Goal: Information Seeking & Learning: Learn about a topic

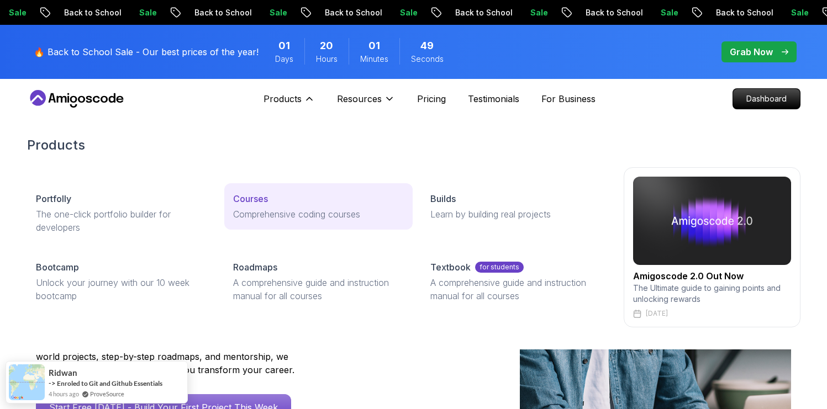
click at [264, 212] on p "Comprehensive coding courses" at bounding box center [318, 214] width 171 height 13
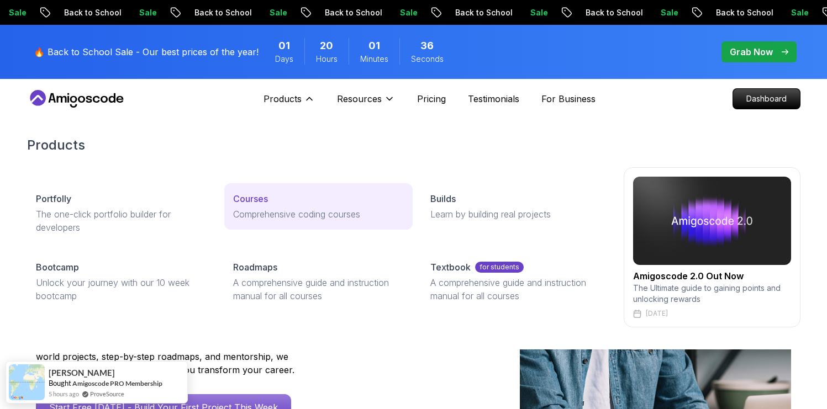
click at [310, 221] on link "Courses Comprehensive coding courses" at bounding box center [318, 206] width 188 height 46
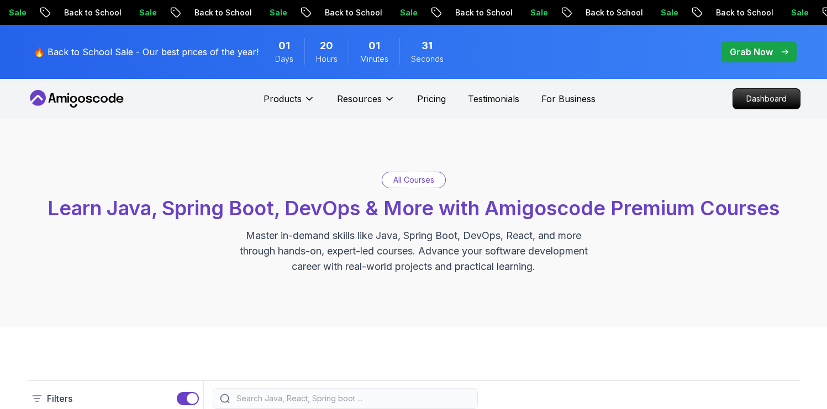
click at [423, 182] on p "All Courses" at bounding box center [413, 180] width 41 height 11
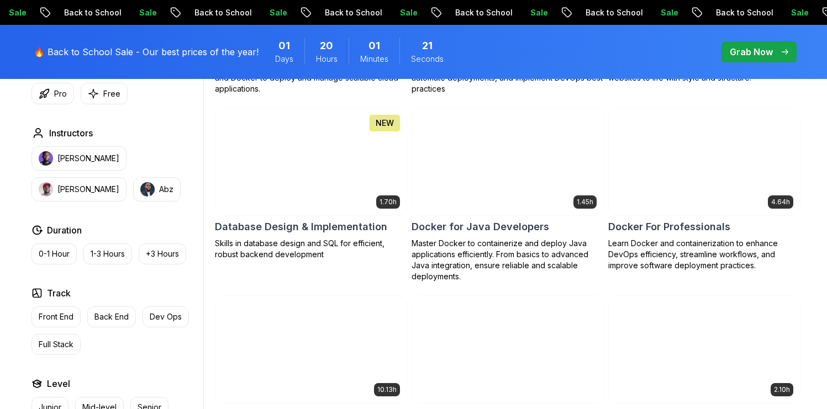
scroll to position [1000, 0]
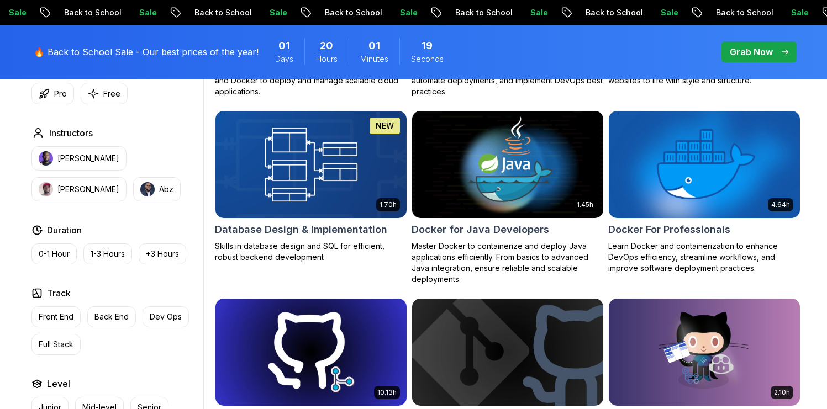
click at [332, 228] on h2 "Database Design & Implementation" at bounding box center [301, 229] width 172 height 15
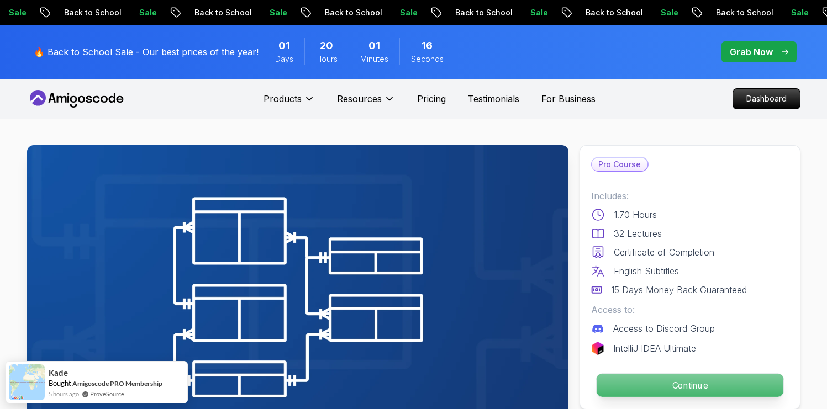
click at [686, 390] on p "Continue" at bounding box center [689, 385] width 187 height 23
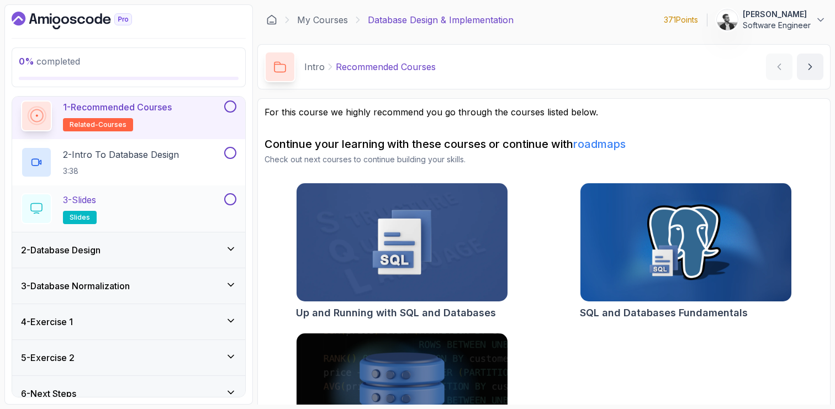
scroll to position [54, 0]
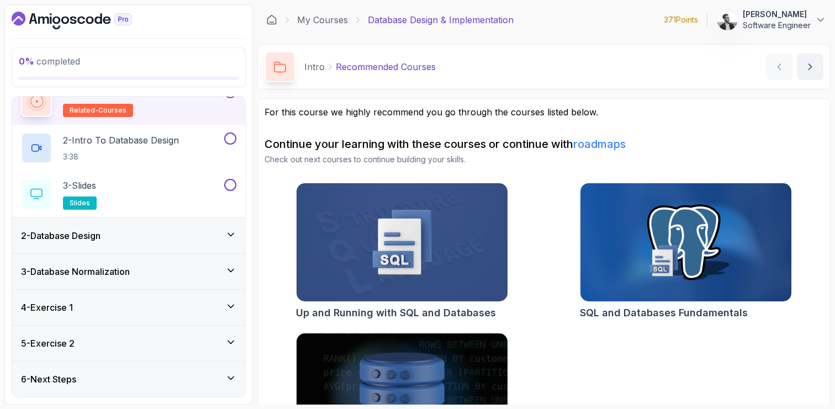
click at [235, 272] on icon at bounding box center [230, 270] width 11 height 11
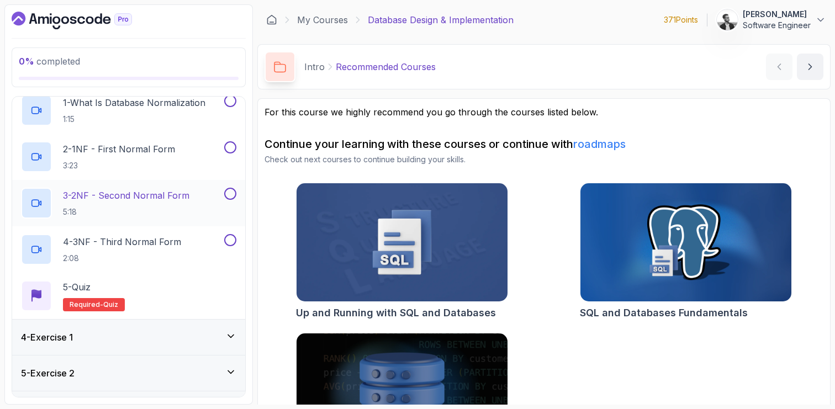
scroll to position [0, 0]
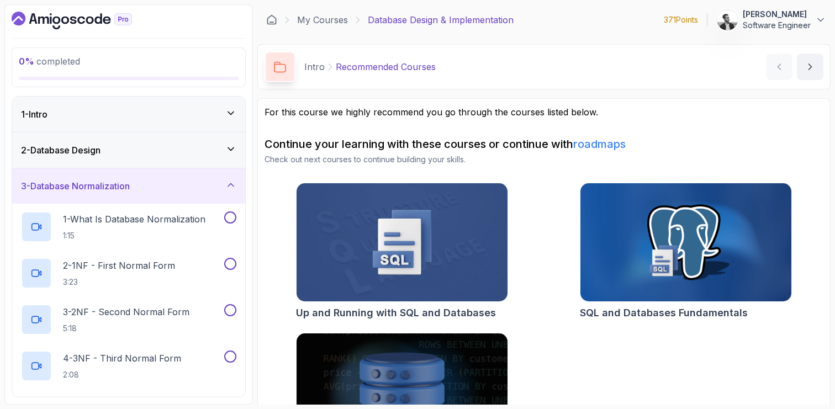
click at [234, 149] on icon at bounding box center [230, 149] width 11 height 11
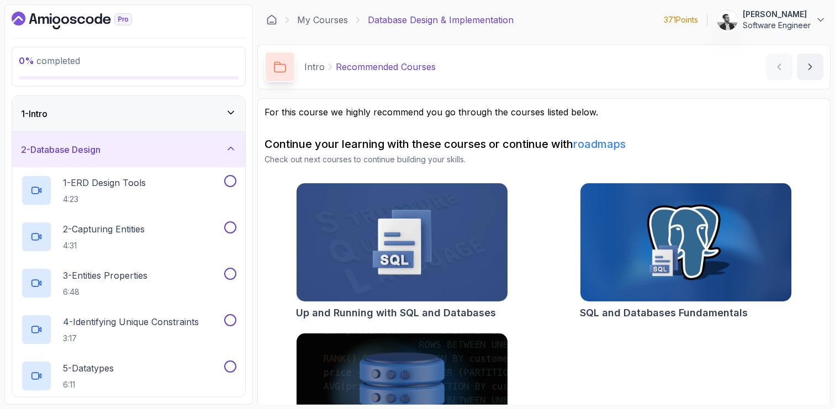
click at [232, 147] on icon at bounding box center [230, 148] width 11 height 11
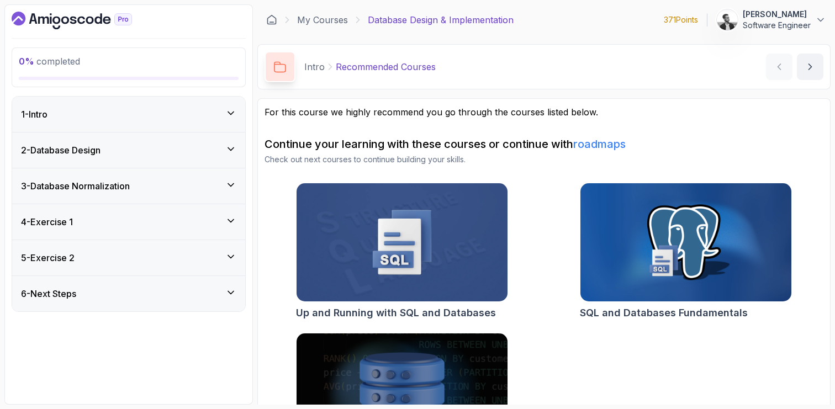
click at [230, 117] on icon at bounding box center [230, 113] width 11 height 11
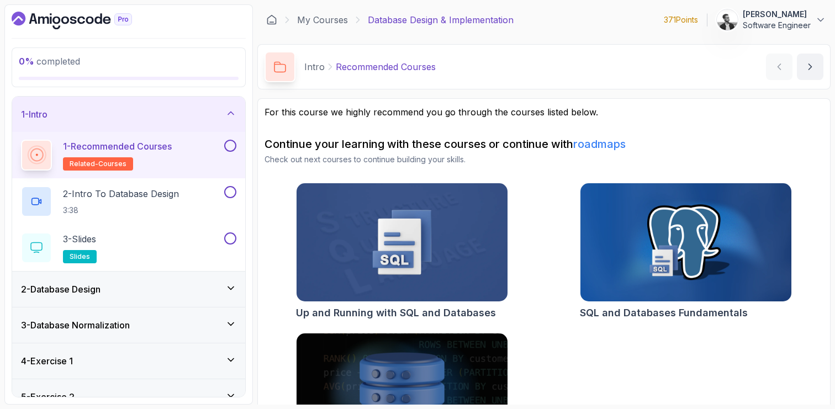
click at [230, 117] on icon at bounding box center [230, 113] width 11 height 11
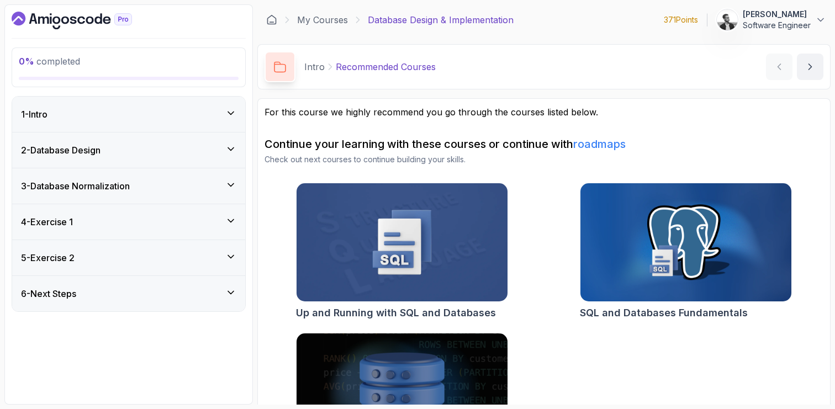
click at [202, 216] on div "4 - Exercise 1" at bounding box center [128, 221] width 215 height 13
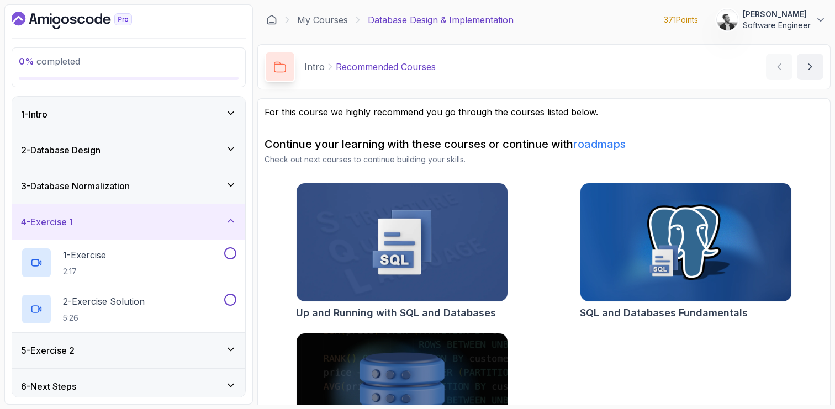
click at [202, 216] on div "4 - Exercise 1" at bounding box center [128, 221] width 215 height 13
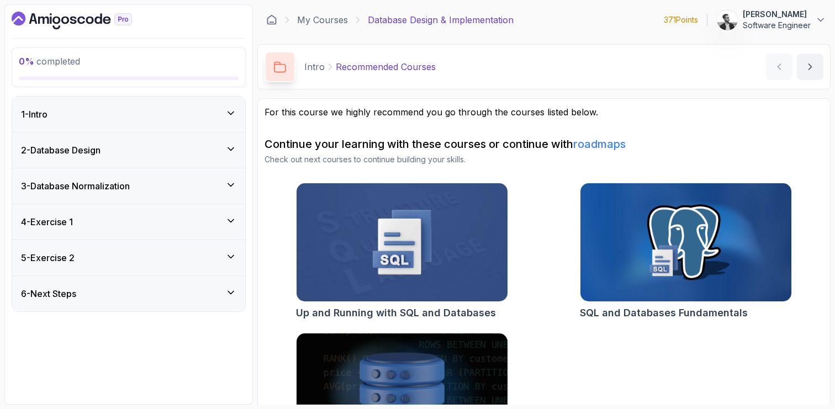
click at [212, 183] on div "3 - Database Normalization" at bounding box center [128, 186] width 215 height 13
